Goal: Information Seeking & Learning: Learn about a topic

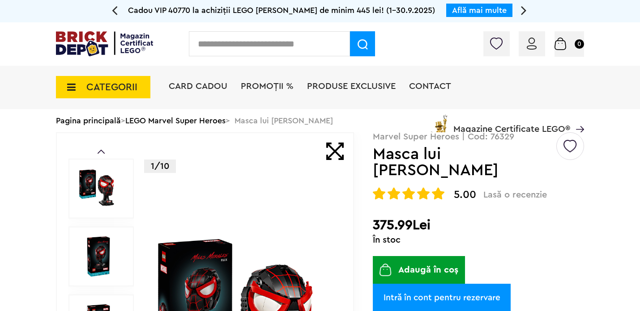
click at [239, 47] on input "text" at bounding box center [269, 43] width 161 height 25
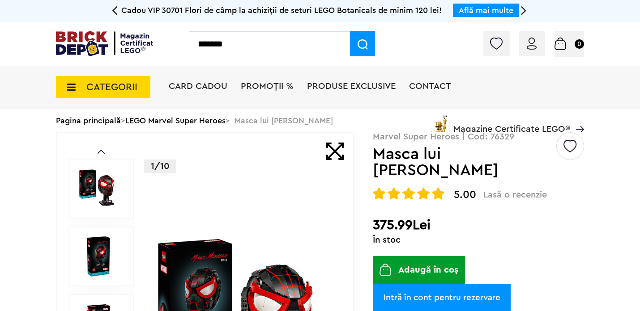
type input "*******"
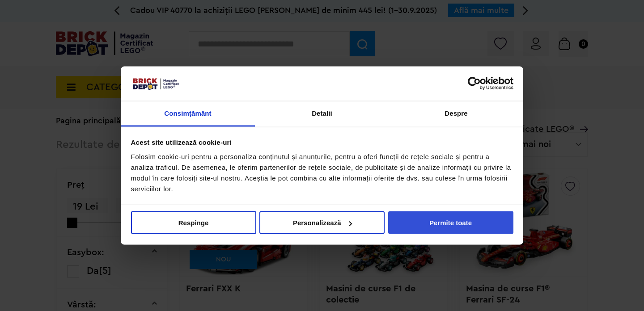
click at [453, 227] on button "Permite toate" at bounding box center [450, 223] width 125 height 23
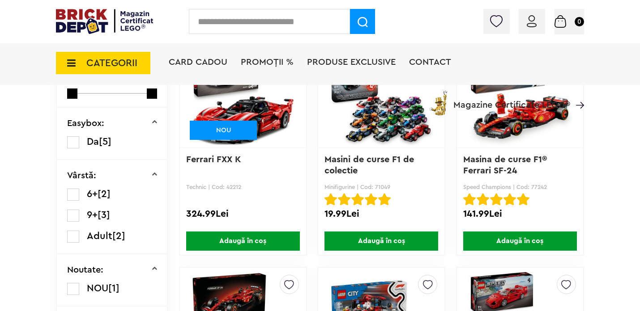
scroll to position [148, 0]
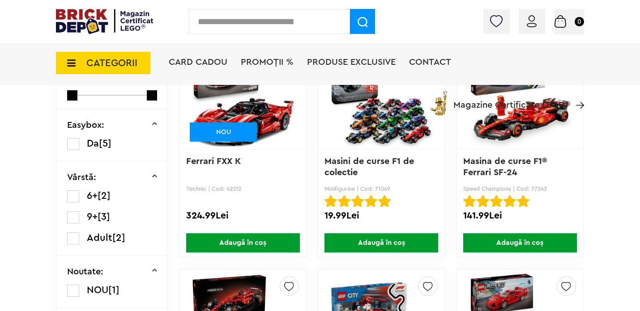
click at [496, 168] on link "Masina de curse F1® Ferrari SF-24" at bounding box center [506, 167] width 86 height 20
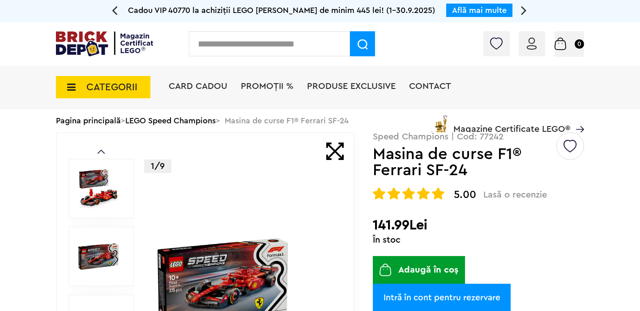
click at [112, 91] on span "CATEGORII" at bounding box center [111, 87] width 51 height 10
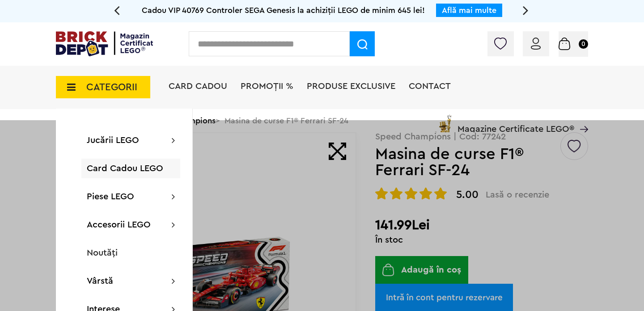
click at [628, 199] on div at bounding box center [322, 275] width 644 height 311
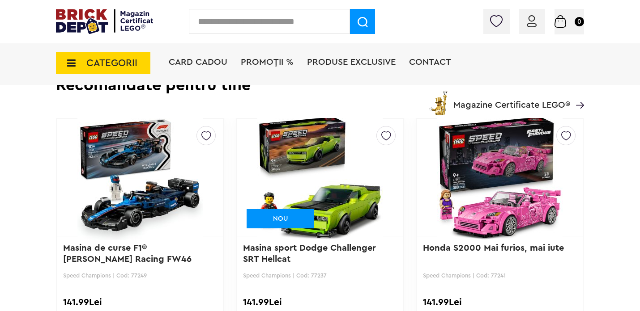
scroll to position [2163, 0]
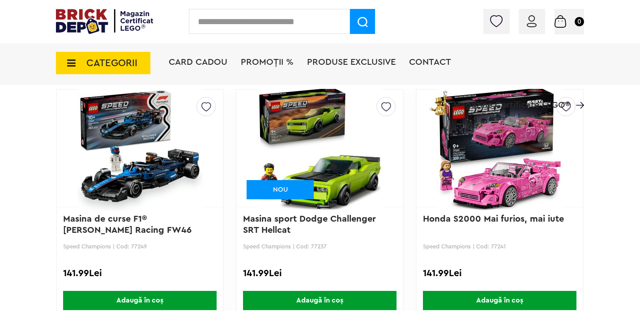
click at [71, 13] on img at bounding box center [104, 21] width 97 height 25
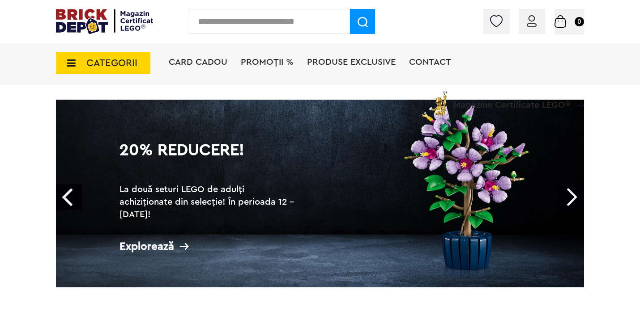
scroll to position [38, 0]
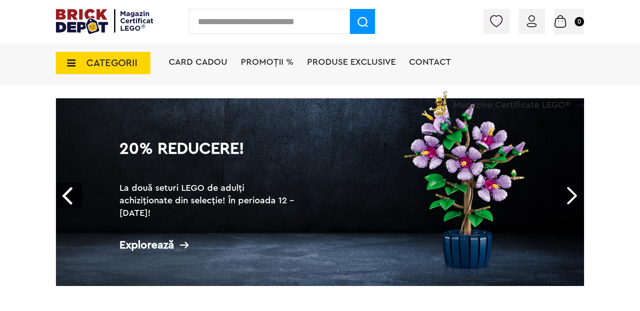
click at [572, 199] on link "Next" at bounding box center [571, 196] width 26 height 26
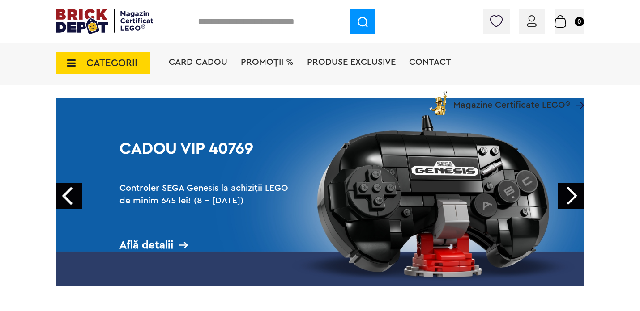
click at [572, 199] on link "Next" at bounding box center [571, 196] width 26 height 26
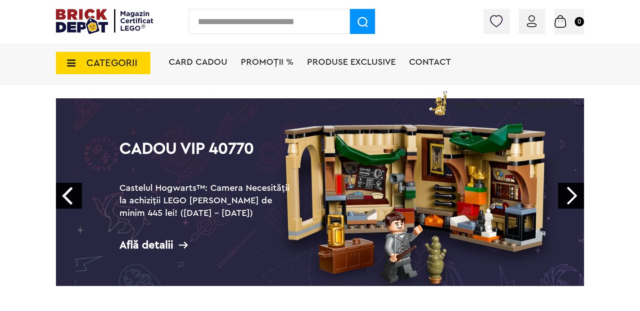
click at [572, 199] on link "Next" at bounding box center [571, 196] width 26 height 26
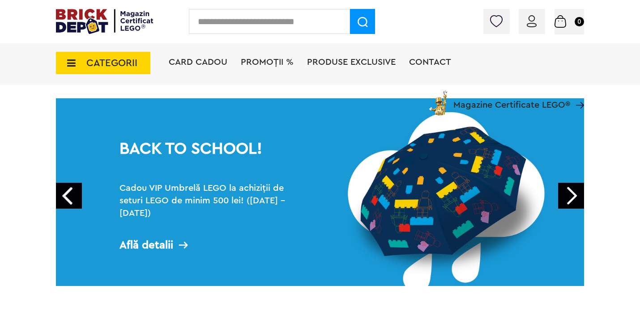
click at [572, 199] on link "Next" at bounding box center [571, 196] width 26 height 26
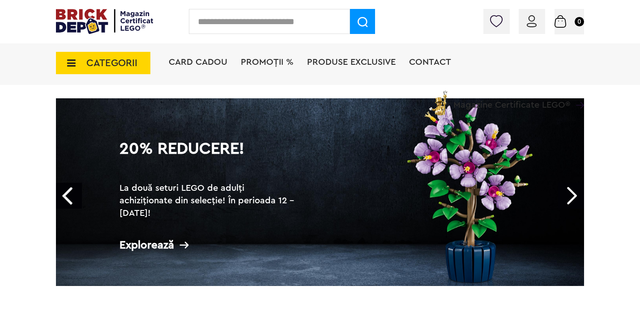
click at [572, 199] on link "Next" at bounding box center [571, 196] width 26 height 26
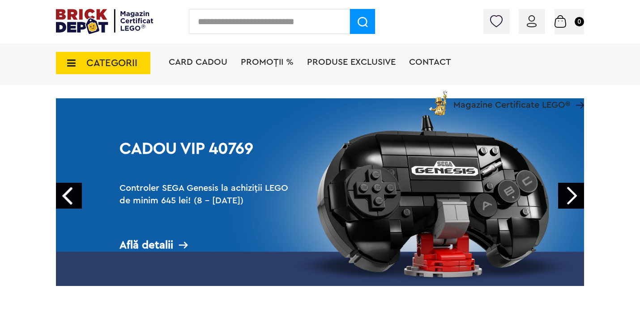
click at [118, 57] on span "CATEGORII" at bounding box center [103, 63] width 94 height 22
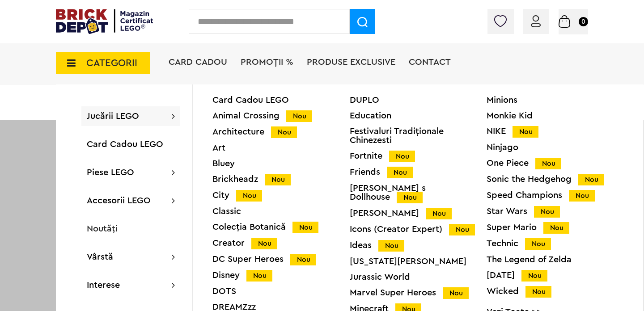
click at [234, 240] on div "Creator Nou" at bounding box center [280, 243] width 137 height 9
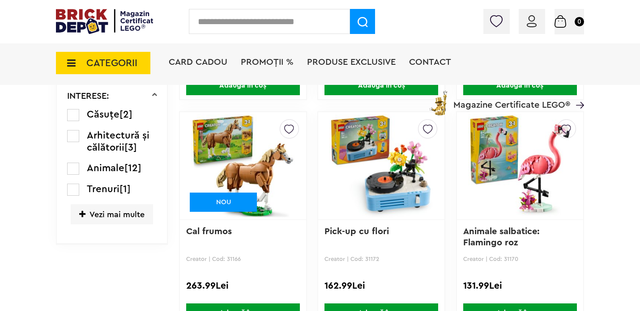
scroll to position [779, 0]
